Goal: Check status: Check status

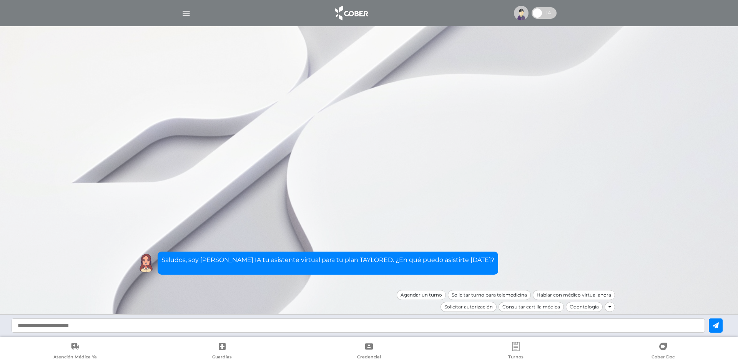
click at [181, 14] on div at bounding box center [369, 13] width 394 height 18
click at [185, 11] on img "button" at bounding box center [186, 13] width 10 height 10
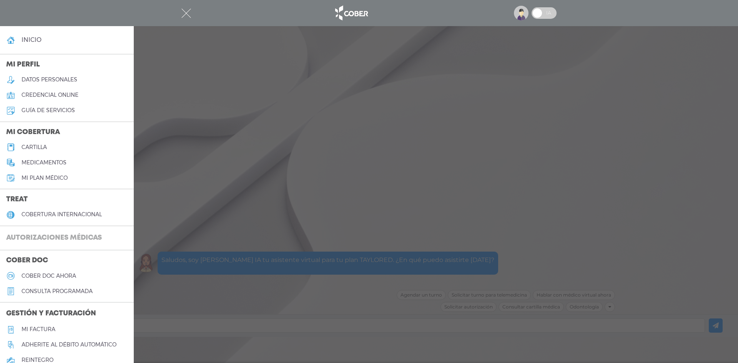
click at [34, 240] on h3 "Autorizaciones médicas" at bounding box center [54, 238] width 108 height 15
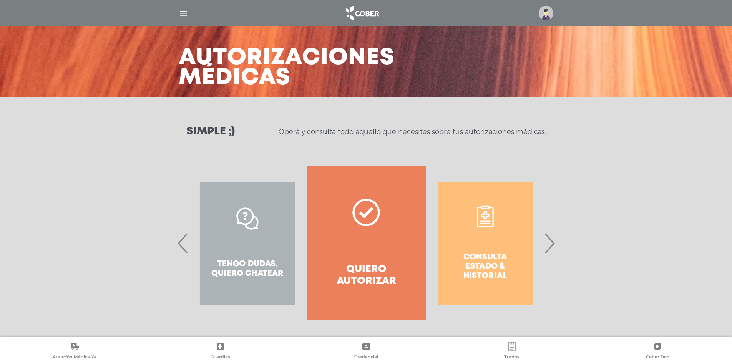
scroll to position [23, 0]
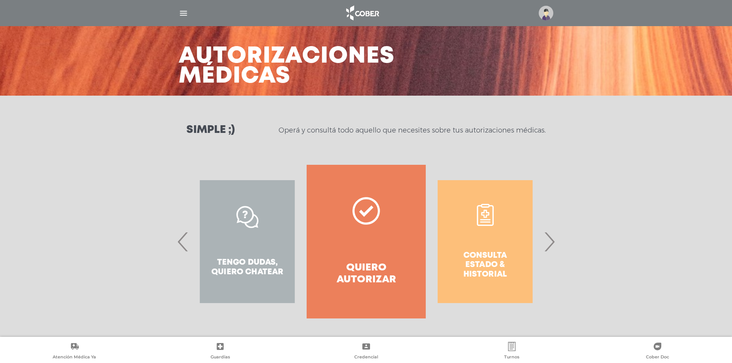
drag, startPoint x: 471, startPoint y: 243, endPoint x: 484, endPoint y: 233, distance: 16.5
click at [471, 243] on div "Consulta estado & historial" at bounding box center [485, 242] width 119 height 154
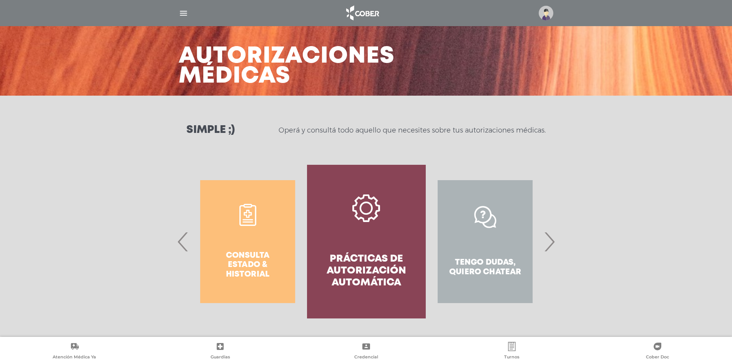
click at [550, 243] on span "›" at bounding box center [549, 242] width 15 height 42
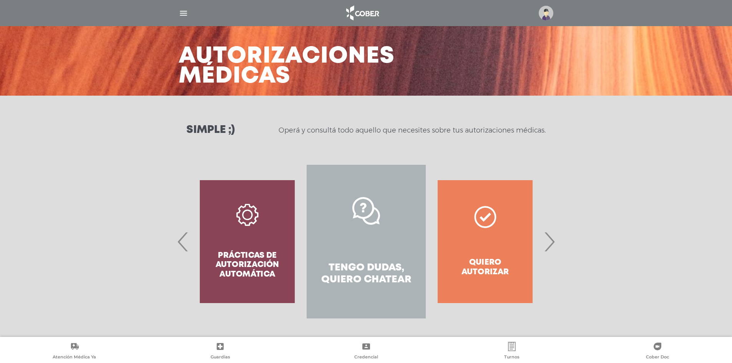
click at [552, 240] on span "›" at bounding box center [549, 242] width 15 height 42
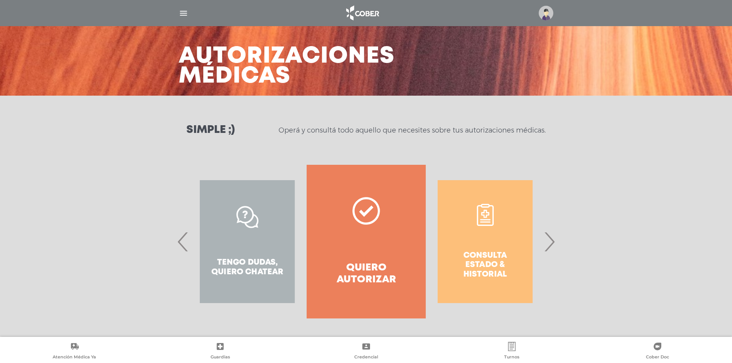
click at [483, 215] on div "Consulta estado & historial" at bounding box center [485, 242] width 119 height 154
drag, startPoint x: 550, startPoint y: 248, endPoint x: 502, endPoint y: 248, distance: 47.7
click at [550, 248] on span "›" at bounding box center [549, 242] width 15 height 42
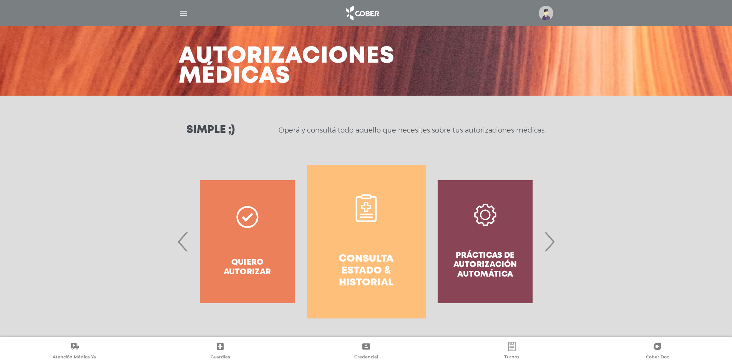
click at [363, 240] on link "Consulta estado & historial" at bounding box center [366, 242] width 119 height 154
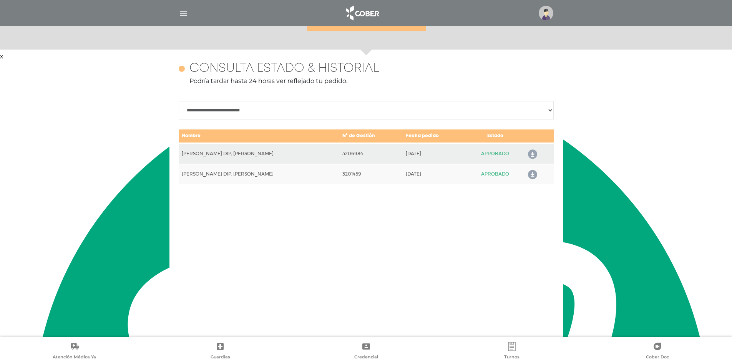
scroll to position [334, 0]
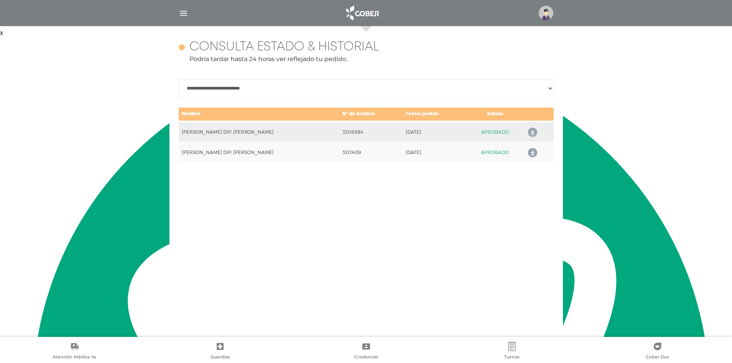
click at [533, 128] on icon at bounding box center [531, 133] width 12 height 12
click at [531, 153] on icon at bounding box center [531, 153] width 12 height 12
